Goal: Find specific page/section: Find specific page/section

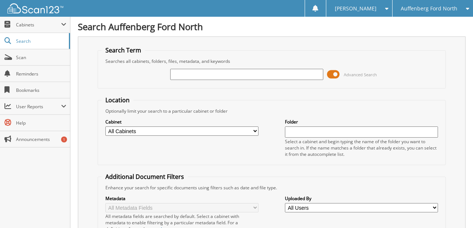
click at [195, 75] on input "text" at bounding box center [246, 74] width 153 height 11
type input "23189FRCZ"
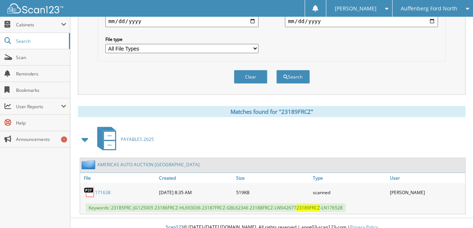
scroll to position [233, 0]
click at [100, 189] on link "171638" at bounding box center [103, 192] width 16 height 6
click at [244, 70] on button "Clear" at bounding box center [250, 77] width 33 height 14
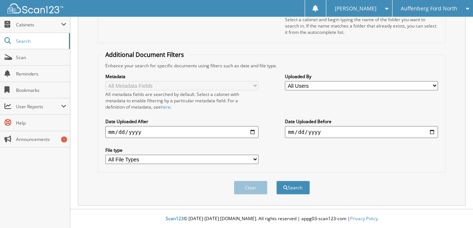
scroll to position [115, 0]
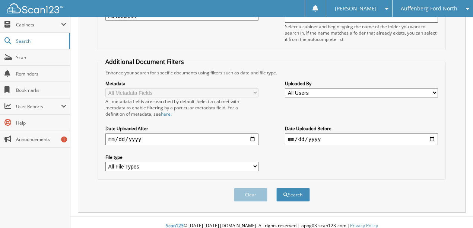
click at [425, 7] on span "Auffenberg Ford North" at bounding box center [428, 8] width 57 height 4
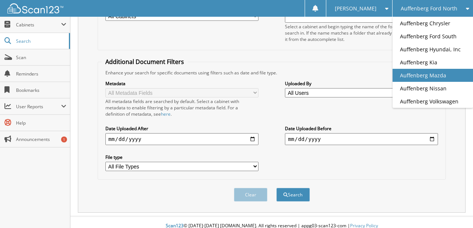
click at [429, 79] on link "Auffenberg Mazda" at bounding box center [432, 75] width 80 height 13
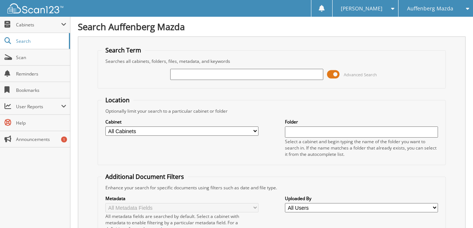
click at [208, 74] on input "text" at bounding box center [246, 74] width 153 height 11
type input "GUB40079"
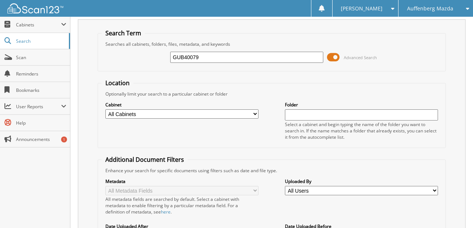
scroll to position [141, 0]
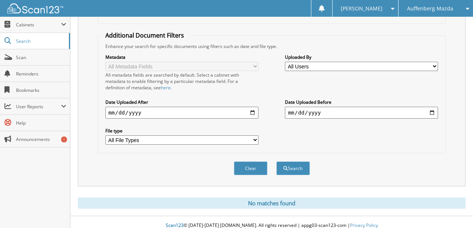
click at [248, 165] on button "Clear" at bounding box center [250, 169] width 33 height 14
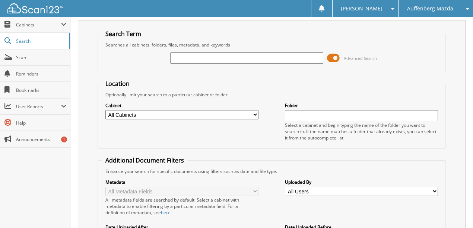
scroll to position [16, 0]
click at [202, 60] on input "text" at bounding box center [246, 58] width 153 height 11
type input "LL298018"
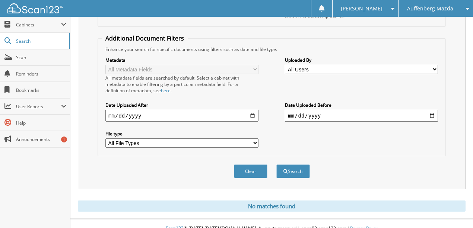
scroll to position [141, 0]
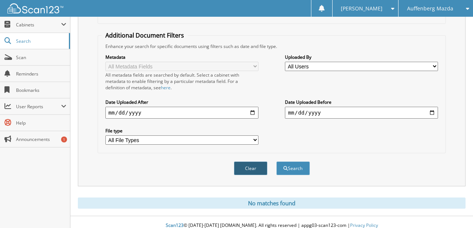
click at [254, 163] on button "Clear" at bounding box center [250, 169] width 33 height 14
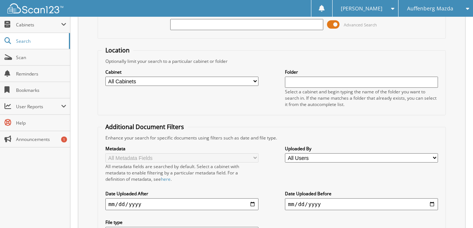
scroll to position [0, 0]
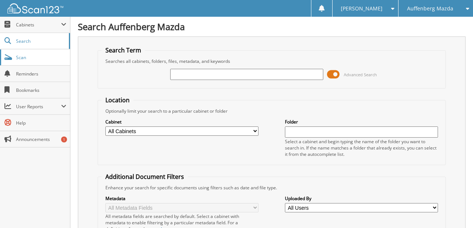
click at [26, 58] on span "Scan" at bounding box center [41, 57] width 50 height 6
